Goal: Check status

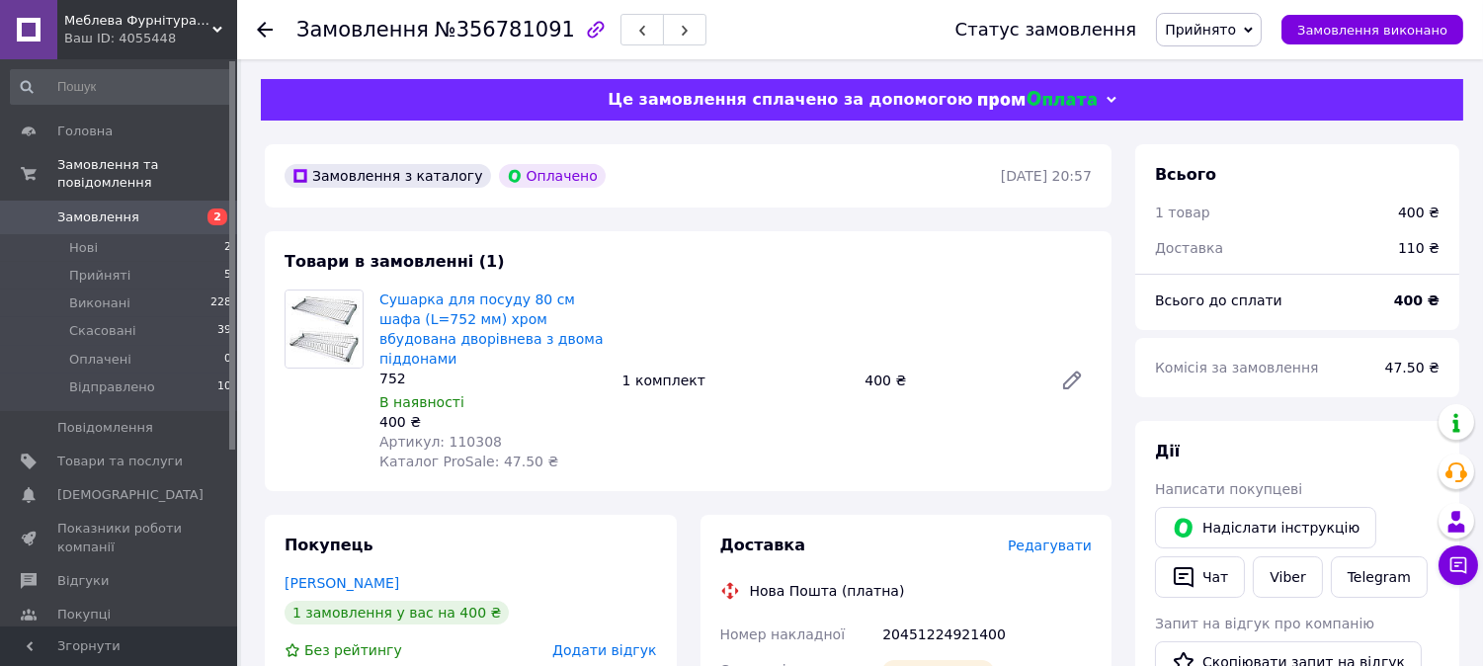
click at [1232, 22] on span "Прийнято" at bounding box center [1200, 30] width 71 height 16
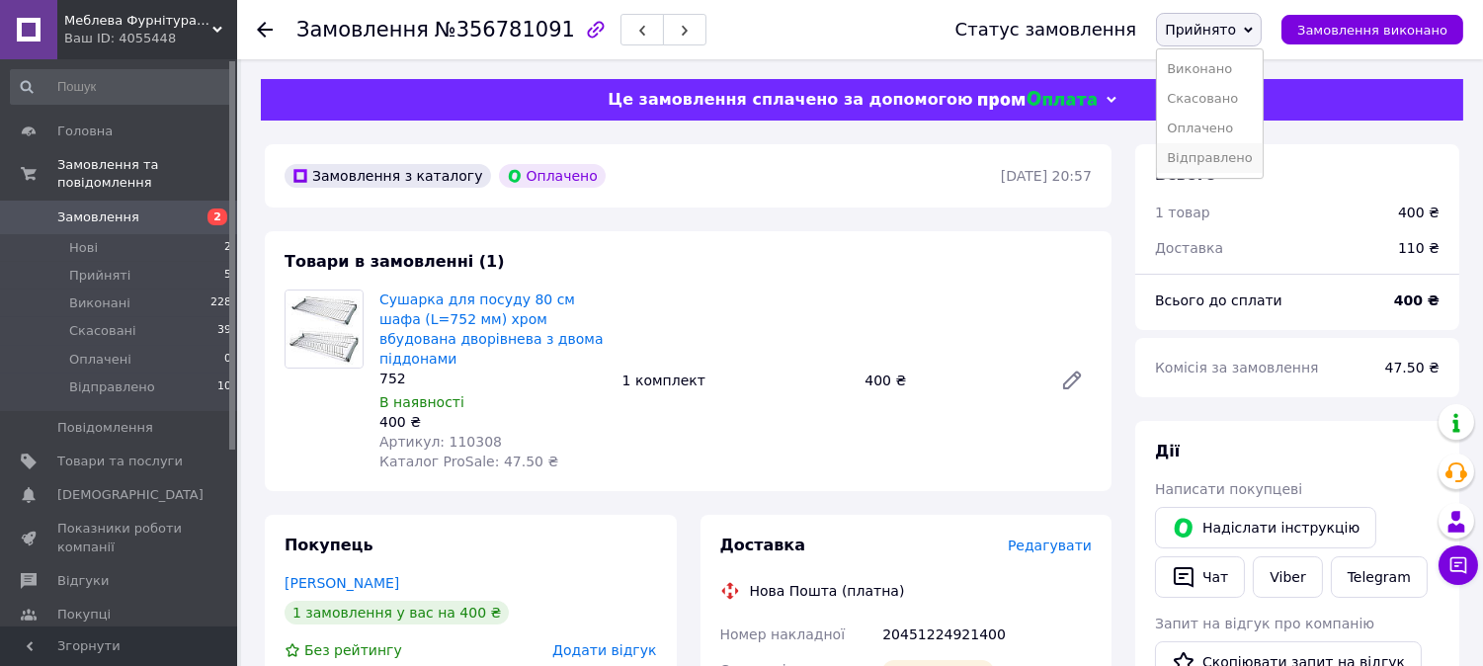
click at [1253, 170] on li "Відправлено" at bounding box center [1210, 158] width 106 height 30
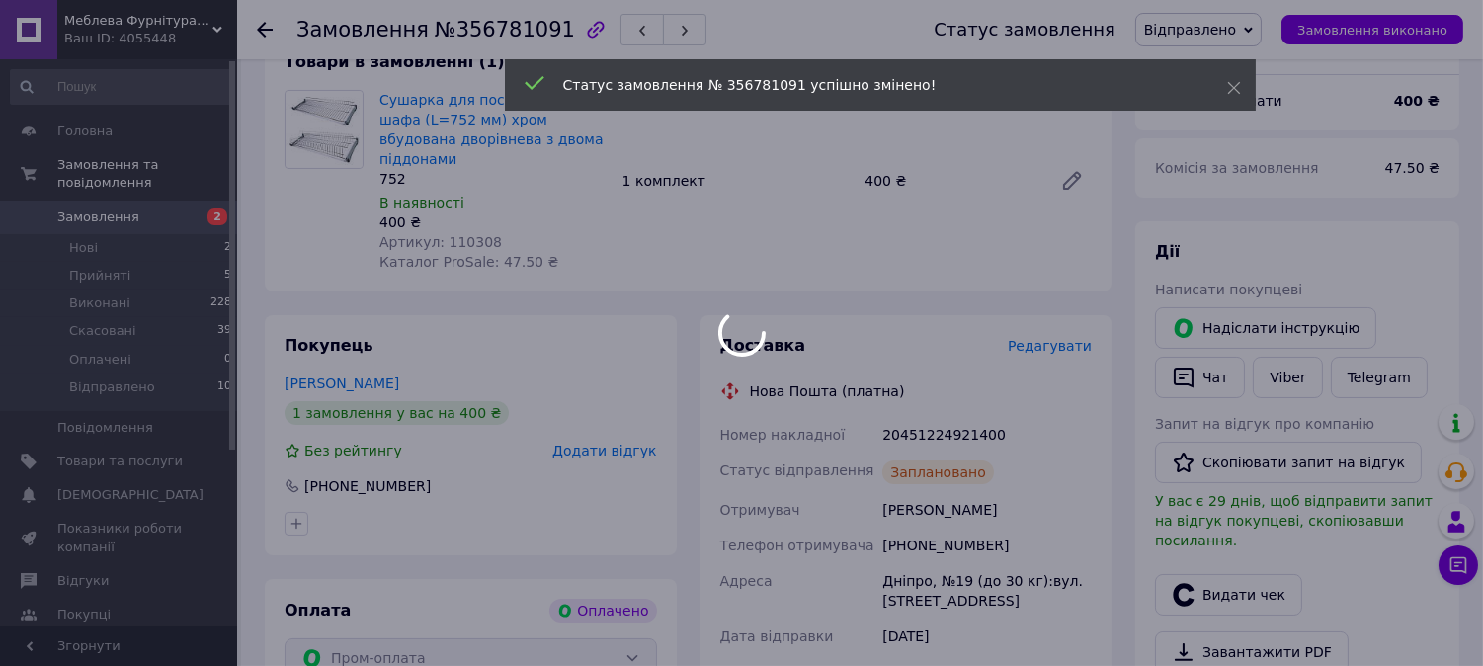
scroll to position [110, 0]
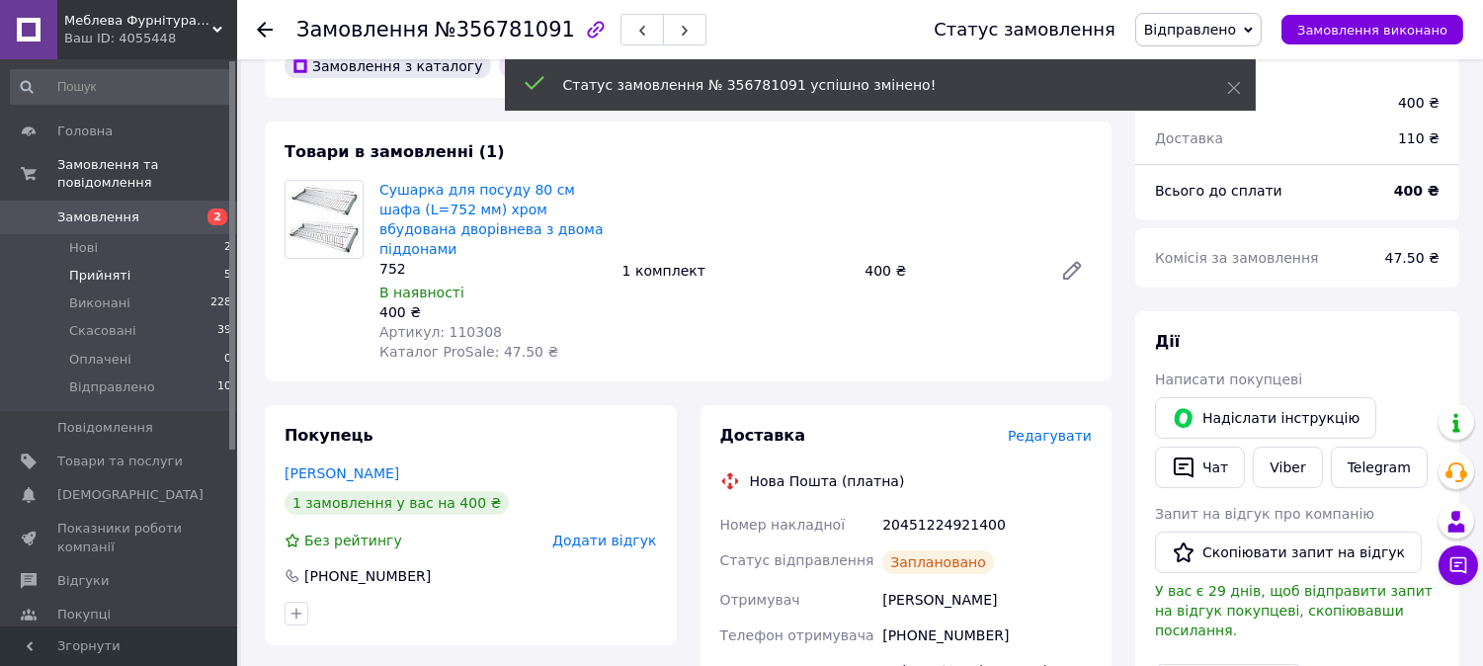
click at [159, 262] on li "Прийняті 5" at bounding box center [121, 276] width 243 height 28
